Goal: Find specific page/section: Find specific page/section

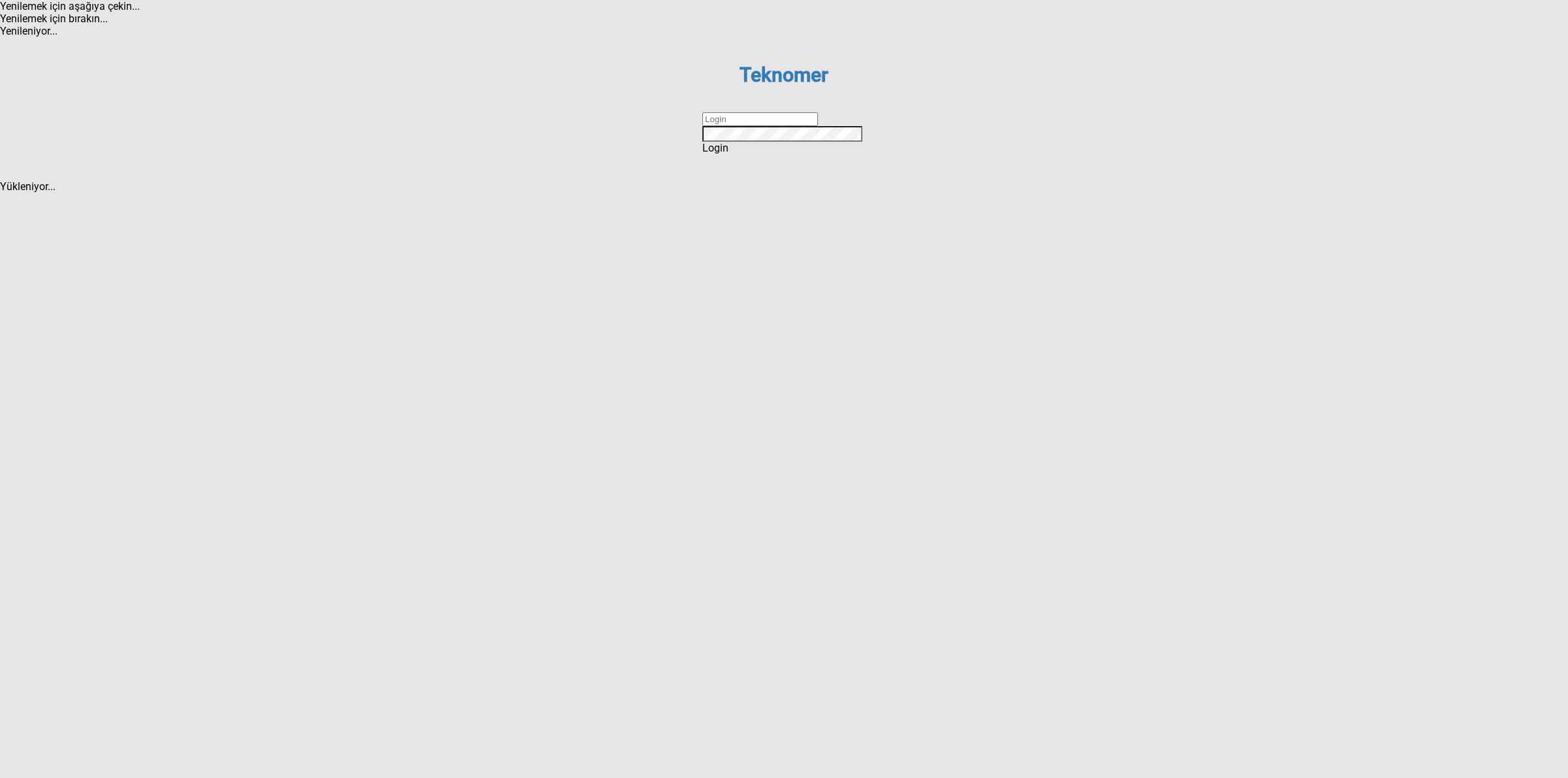
click at [750, 126] on input "text" at bounding box center [759, 119] width 116 height 14
type input "DİZEM"
click at [728, 154] on span "Login" at bounding box center [715, 147] width 26 height 12
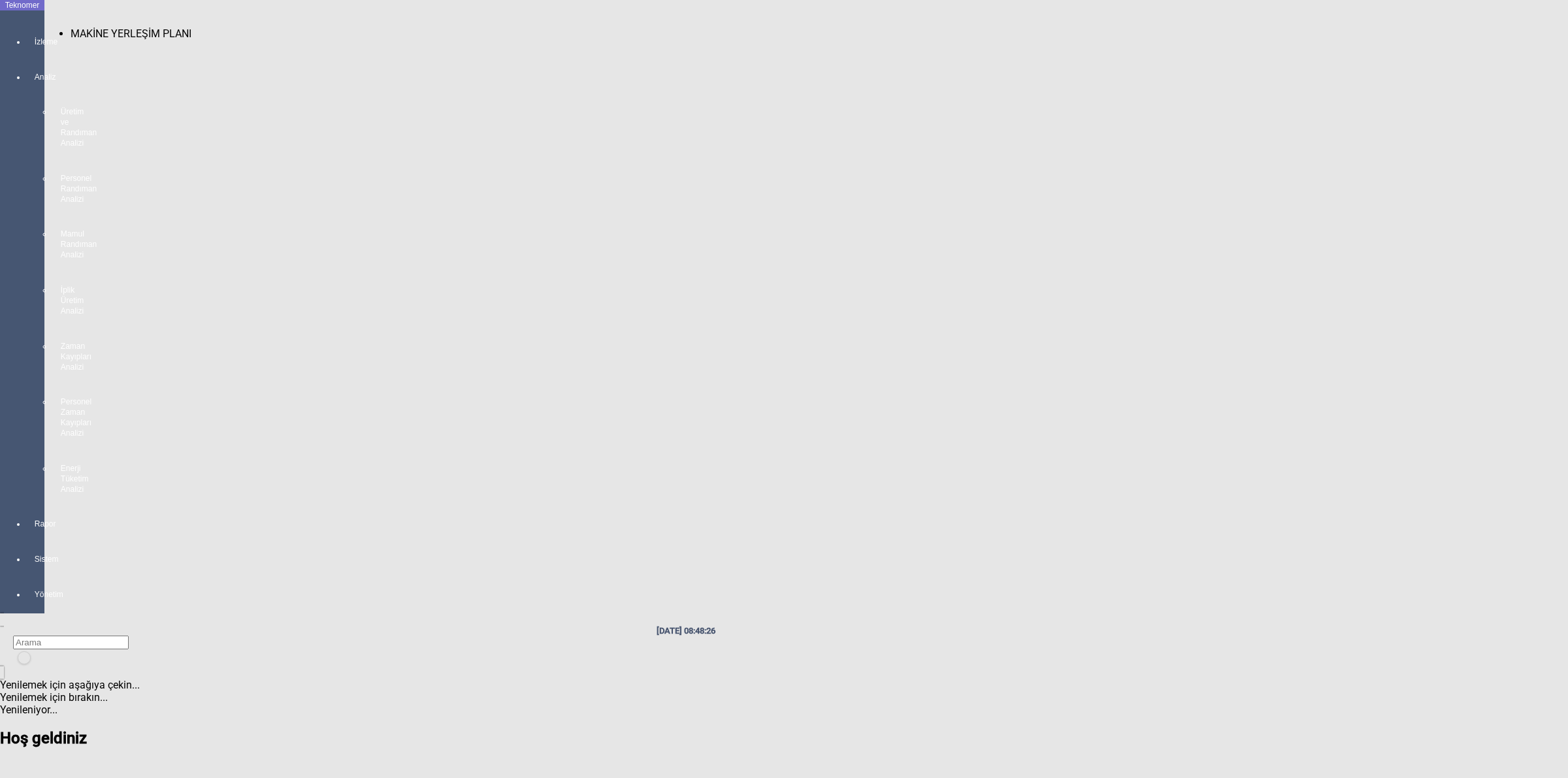
click at [29, 54] on div at bounding box center [36, 54] width 18 height 0
click at [105, 28] on span "MAKİNE YERLEŞİM PLANI" at bounding box center [131, 33] width 121 height 12
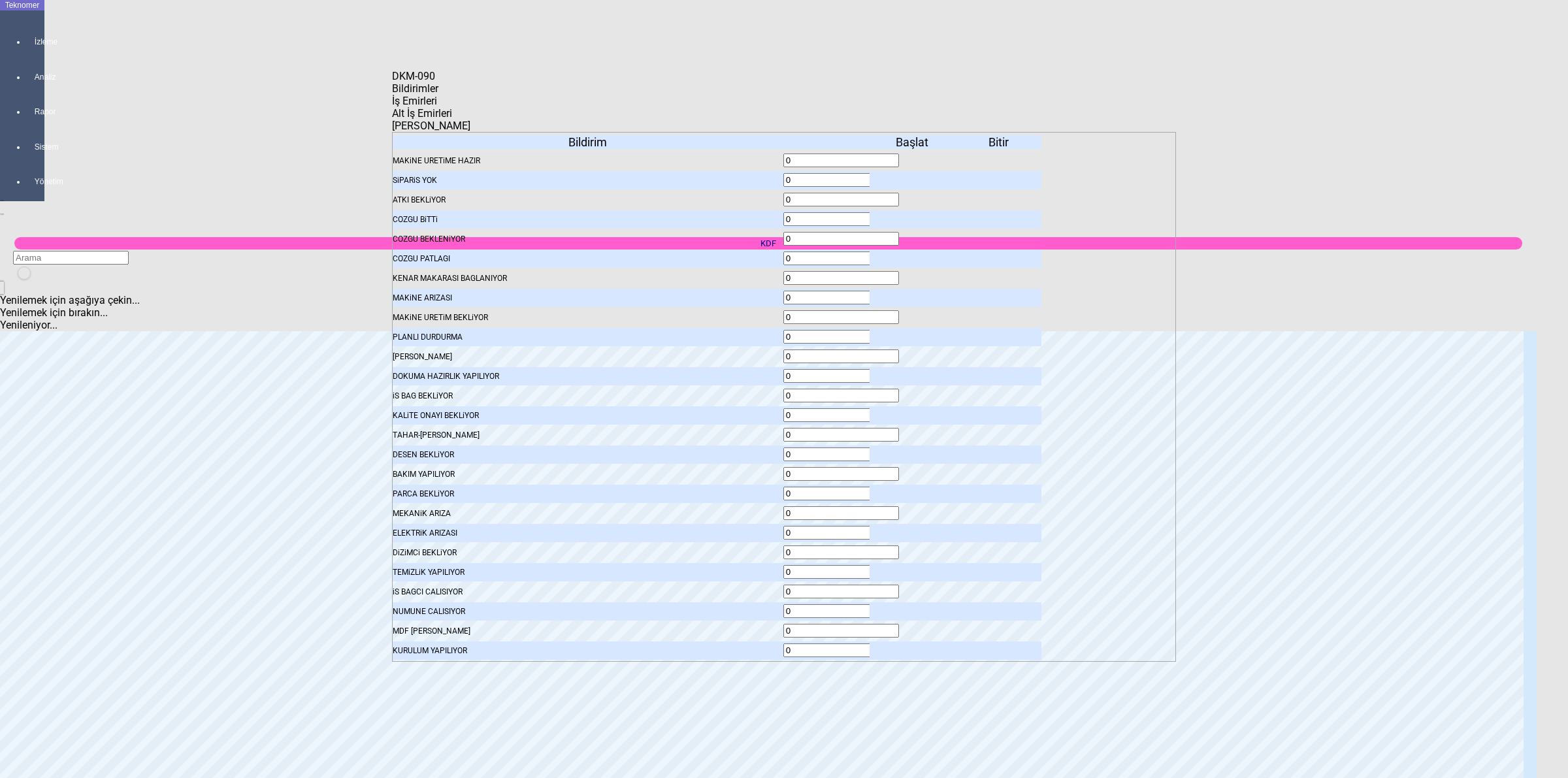
click at [437, 107] on span "İş Emirleri" at bounding box center [415, 101] width 45 height 12
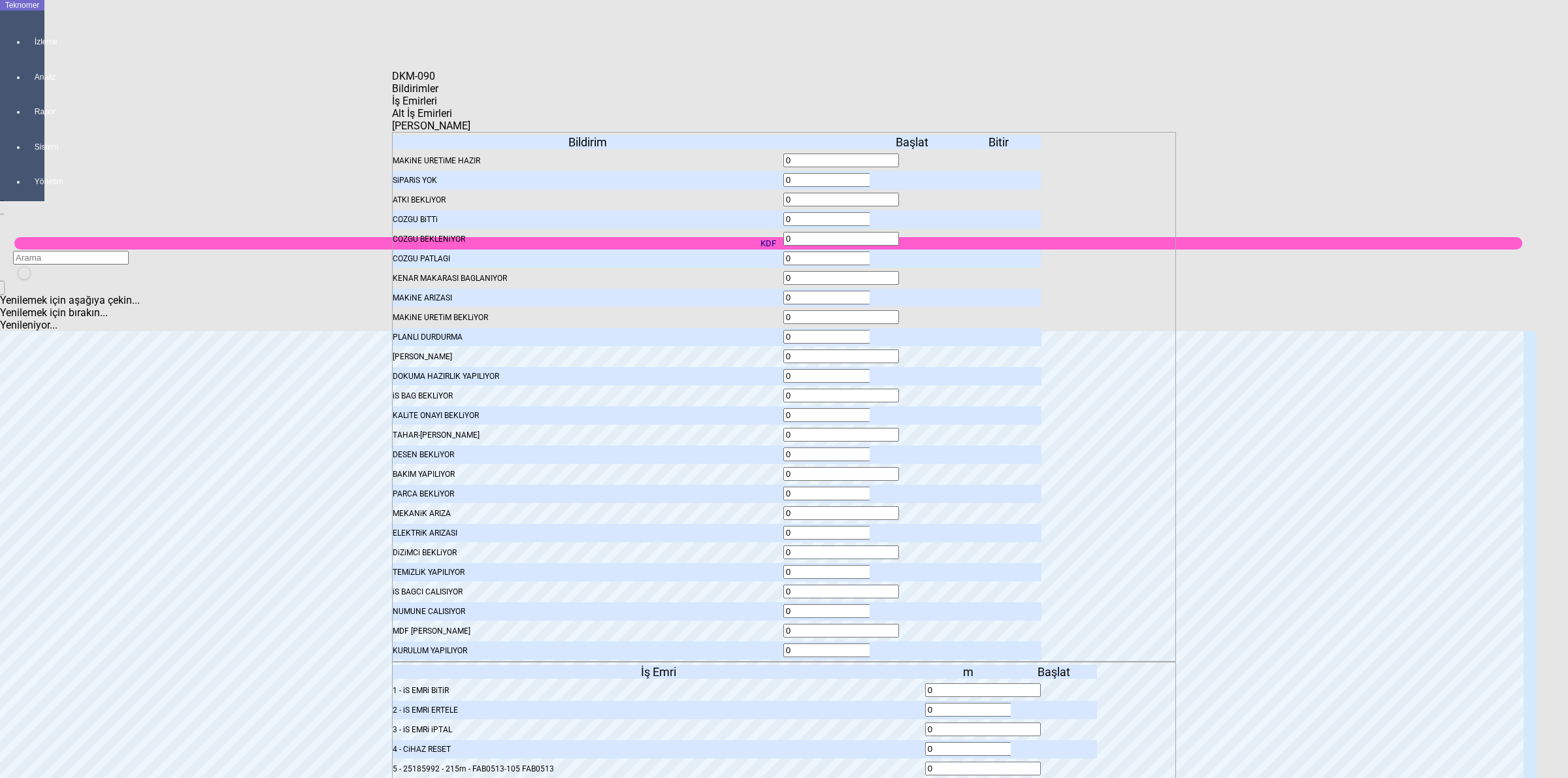
click at [1492, 256] on body "Teknomer İzleme Analiz Rapor Sistem Yönetim [DATE] 08:49:04 KDF Yenilemek için …" at bounding box center [784, 389] width 1568 height 778
click at [1053, 759] on div at bounding box center [1054, 768] width 86 height 18
click at [1055, 764] on icon at bounding box center [1055, 768] width 0 height 9
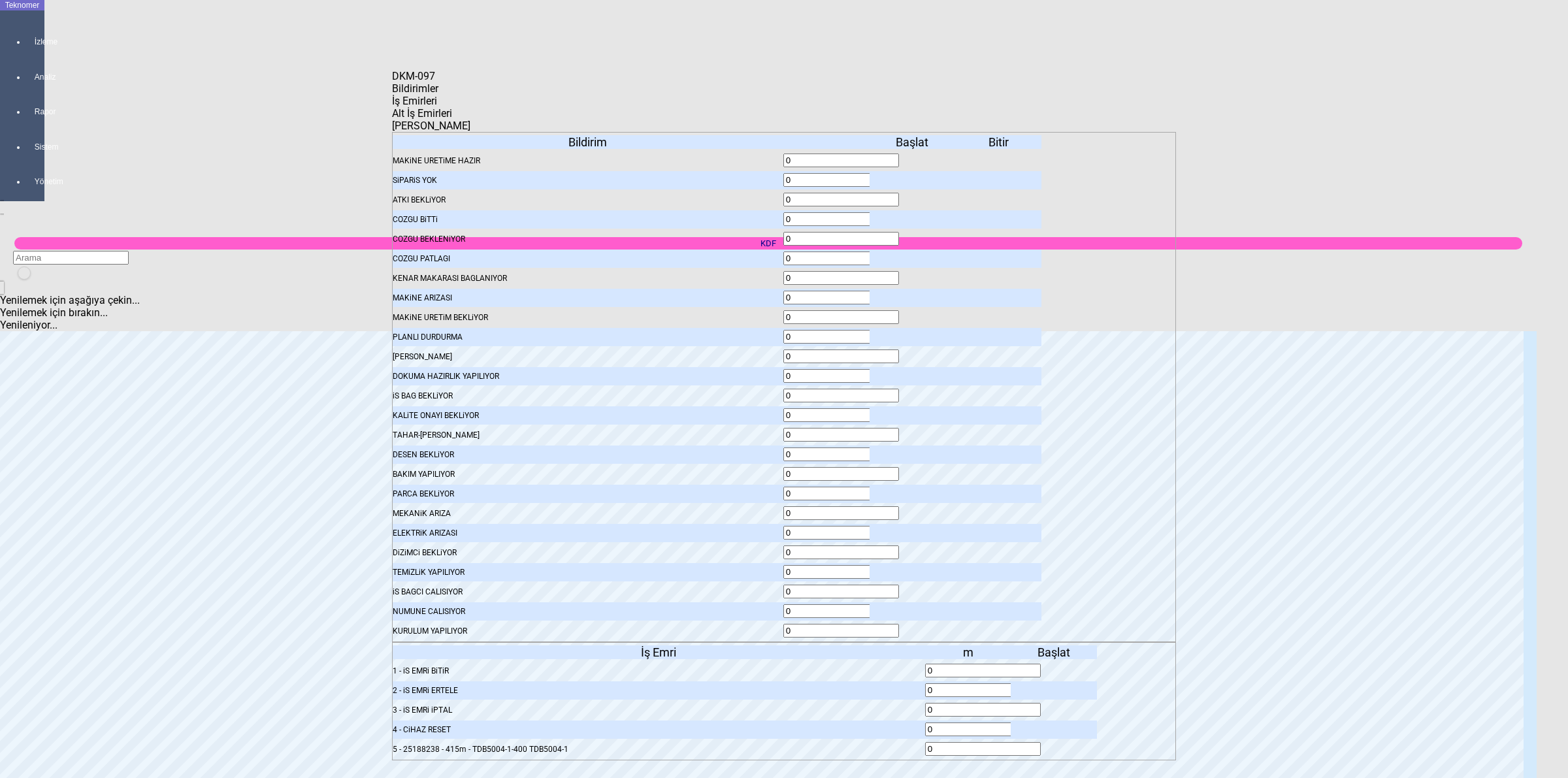
click at [1341, 318] on body "Teknomer İzleme Analiz Rapor Sistem Yönetim [DATE] 08:49:17 KDF Yenilemek için …" at bounding box center [784, 389] width 1568 height 778
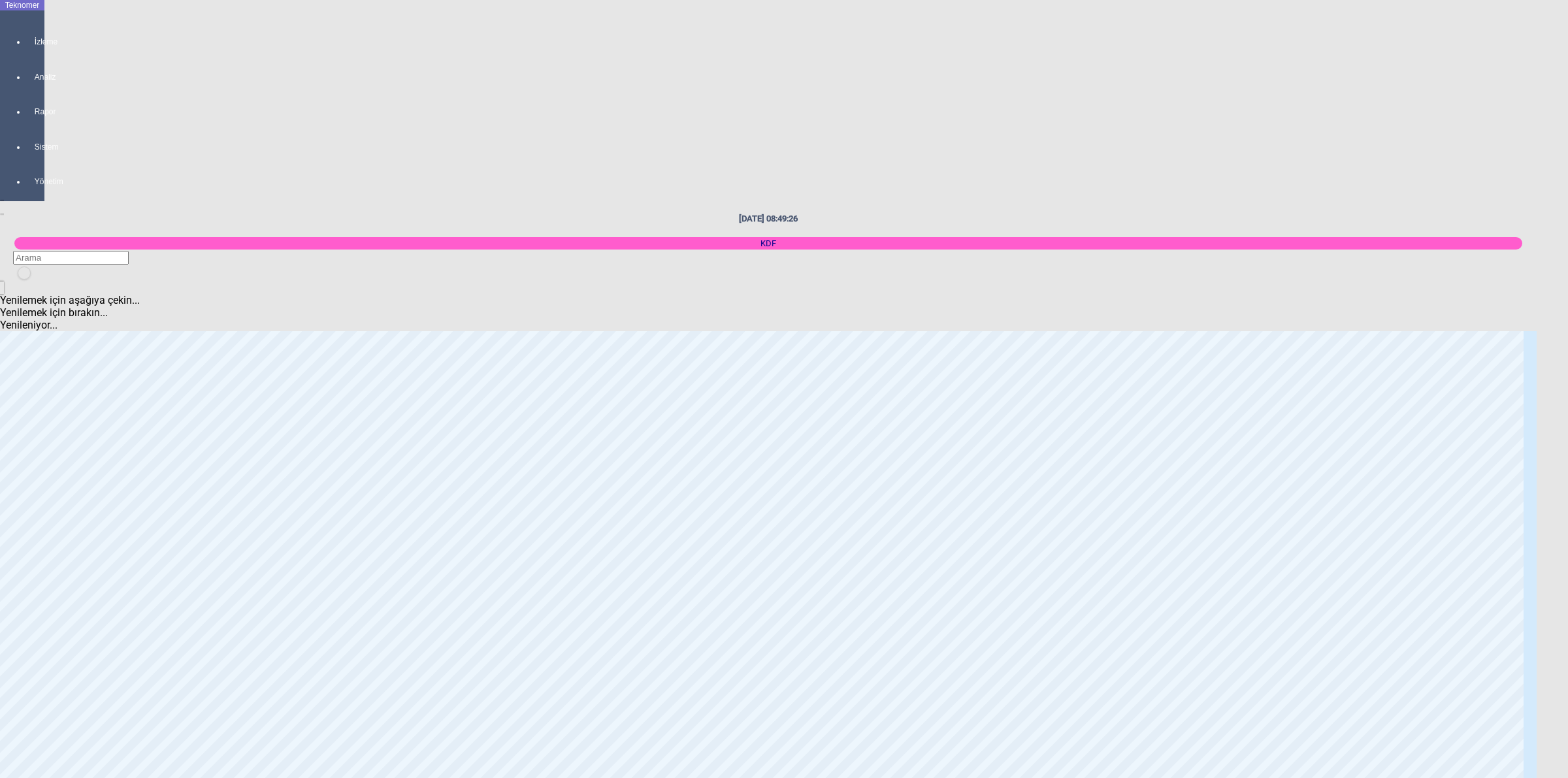
scroll to position [1142, 0]
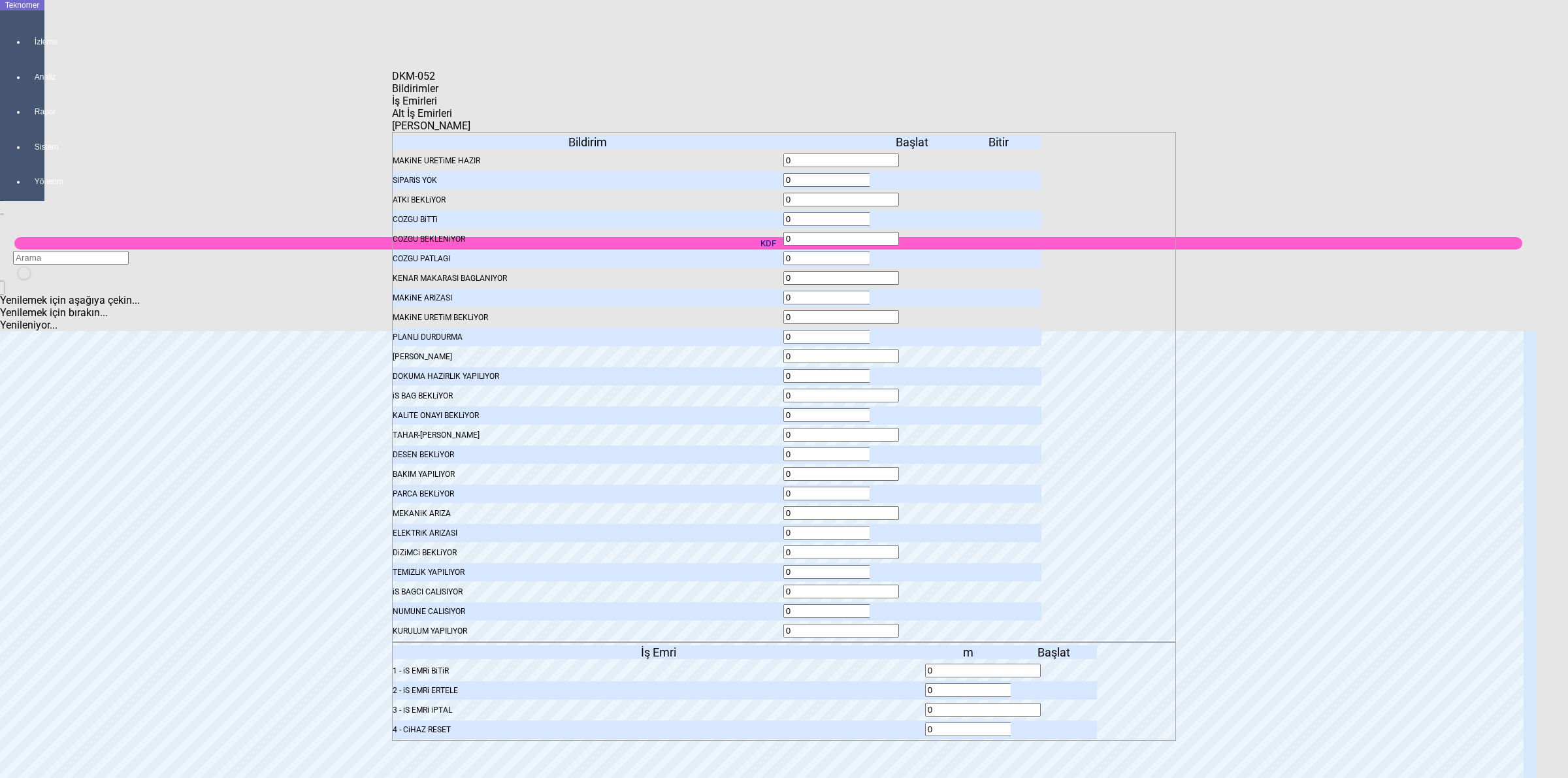
click at [438, 95] on span "Bildirimler" at bounding box center [415, 88] width 46 height 12
click at [913, 333] on icon at bounding box center [913, 337] width 0 height 9
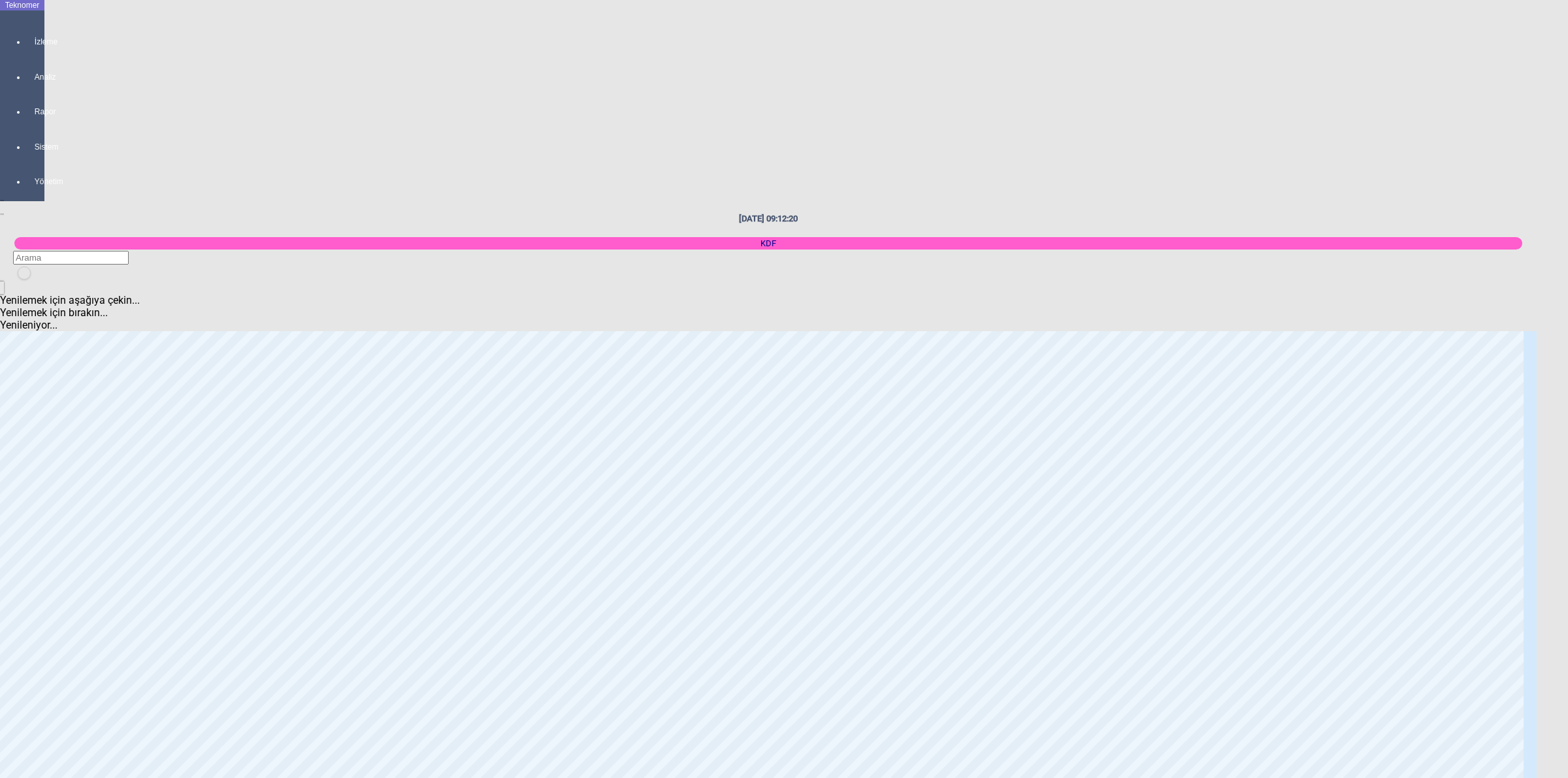
scroll to position [245, 0]
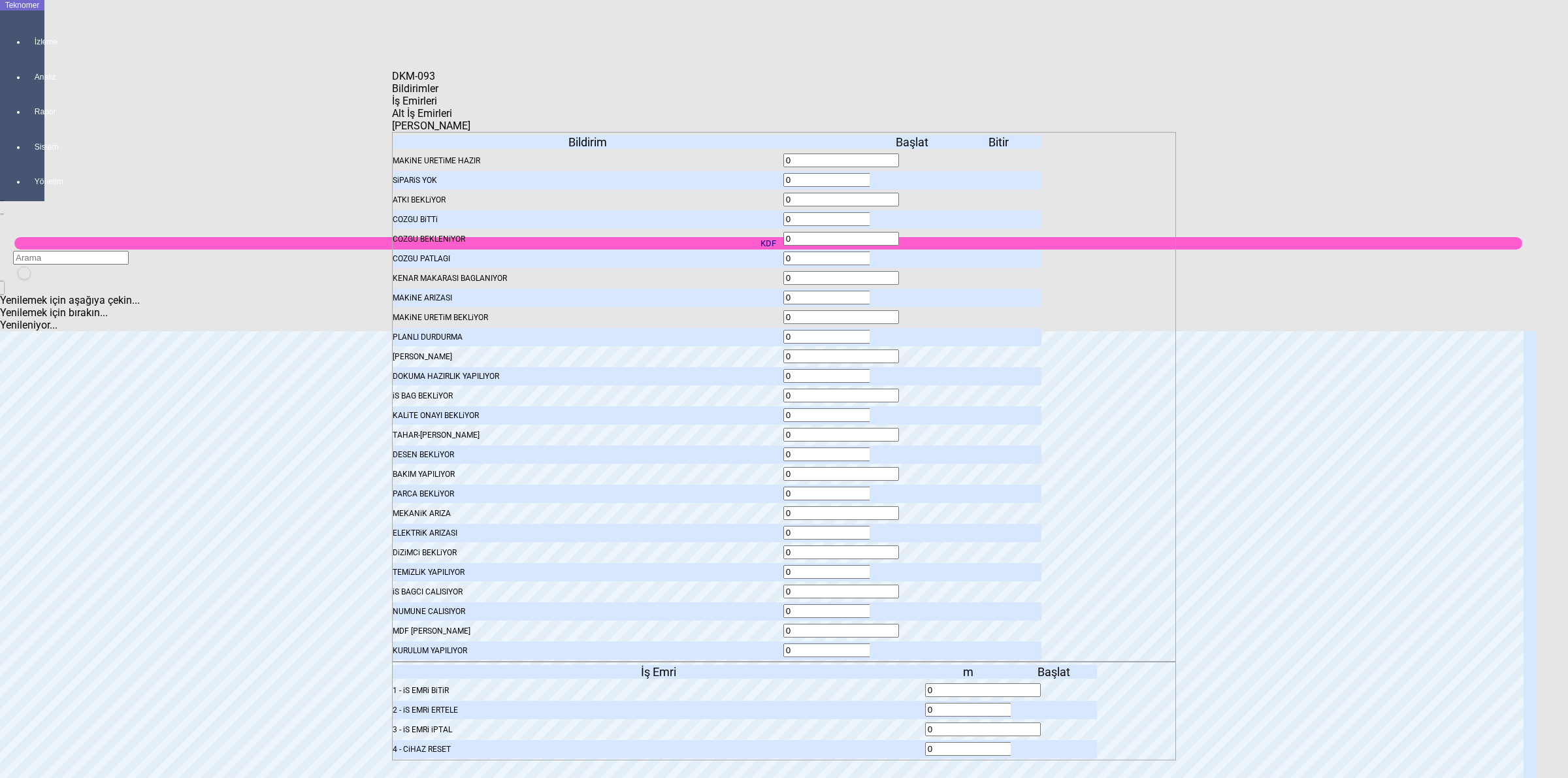
click at [1560, 347] on body "Teknomer İzleme Analiz Rapor Sistem Yönetim [DATE] 09:12:22 KDF Yenilemek için …" at bounding box center [784, 389] width 1568 height 778
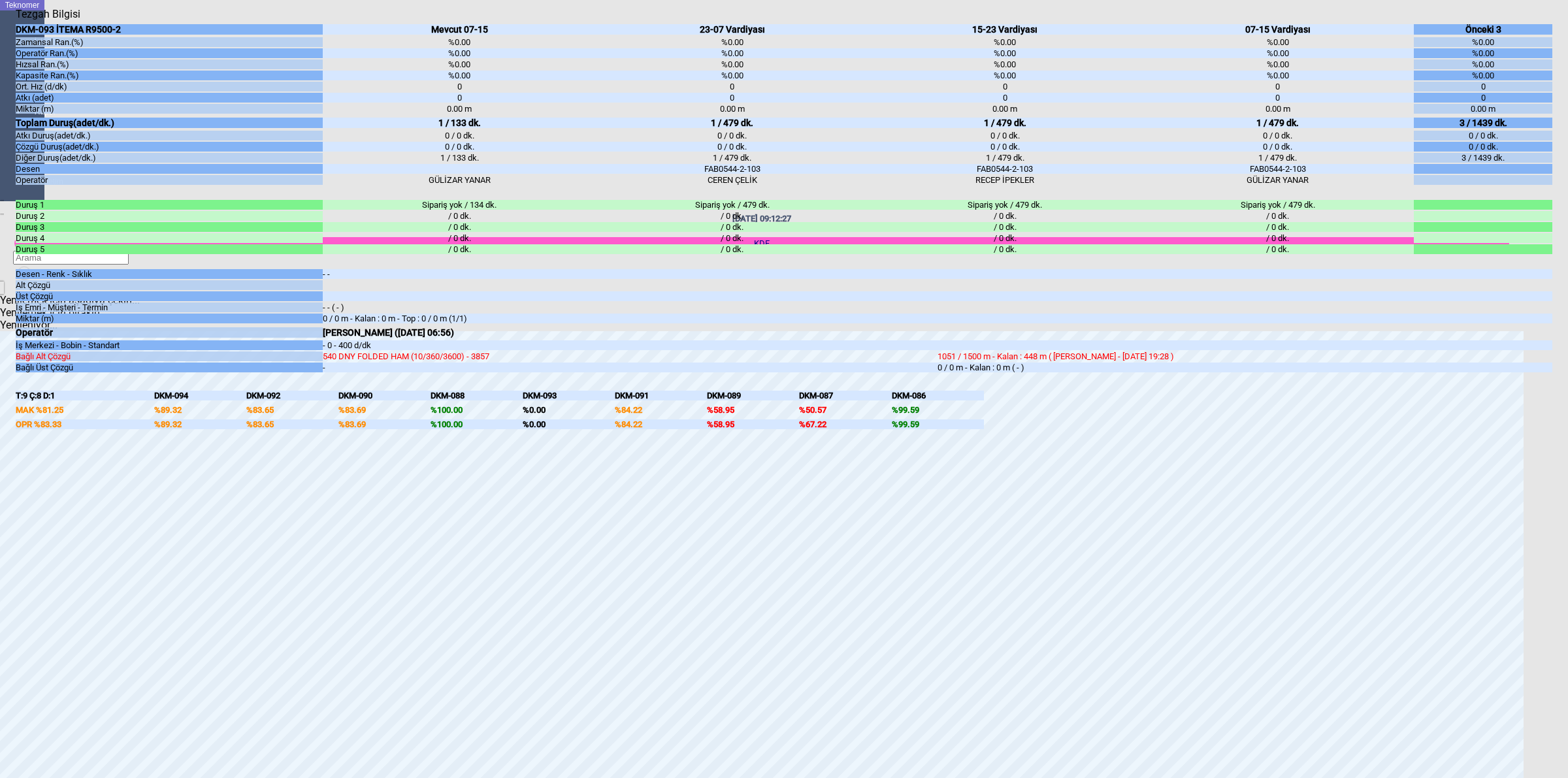
click at [1566, 284] on body "Teknomer İzleme Analiz Rapor Sistem Yönetim [DATE] 09:12:27 KDF Yenilemek için …" at bounding box center [784, 389] width 1568 height 778
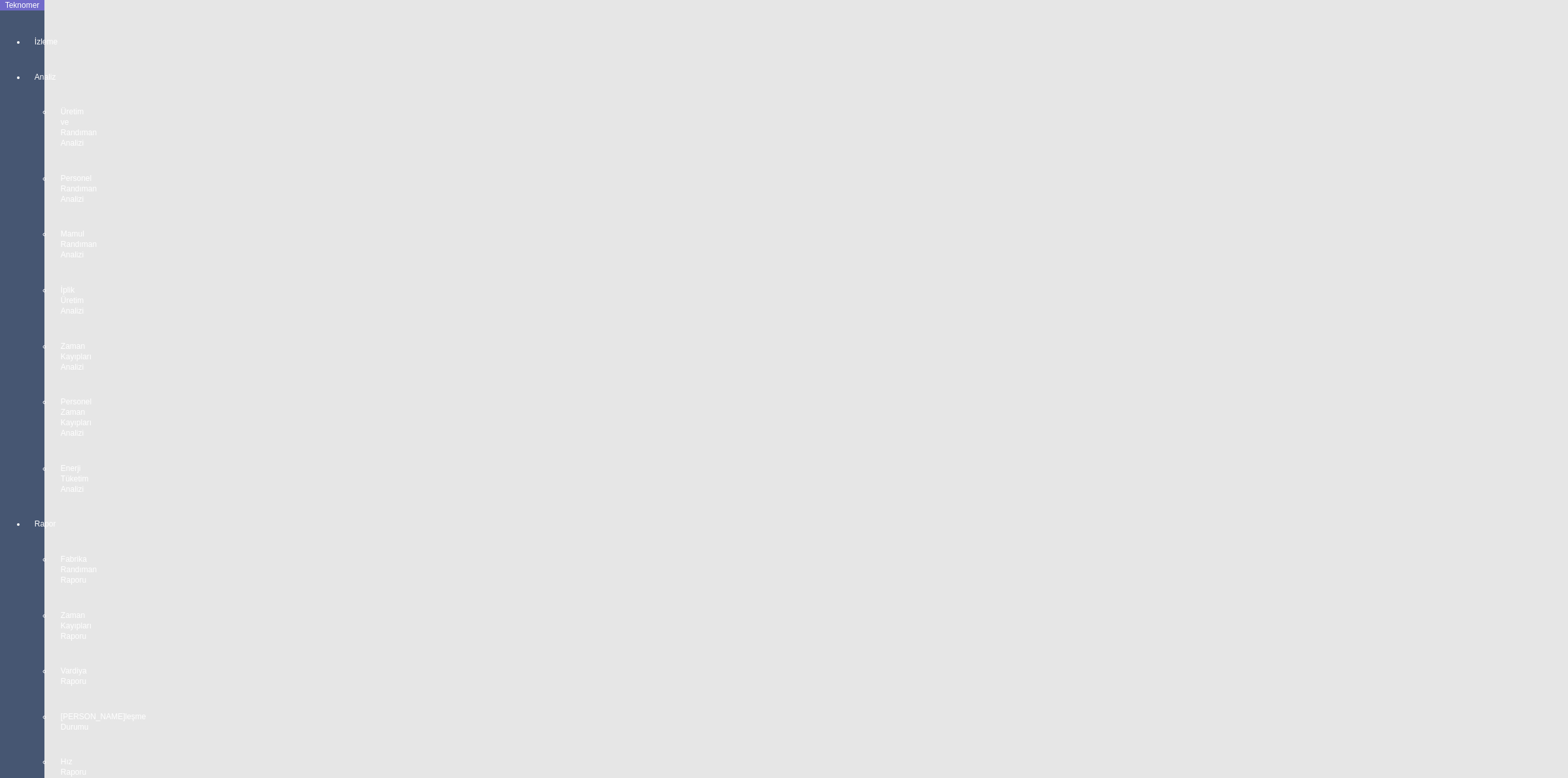
scroll to position [0, 0]
